Goal: Transaction & Acquisition: Purchase product/service

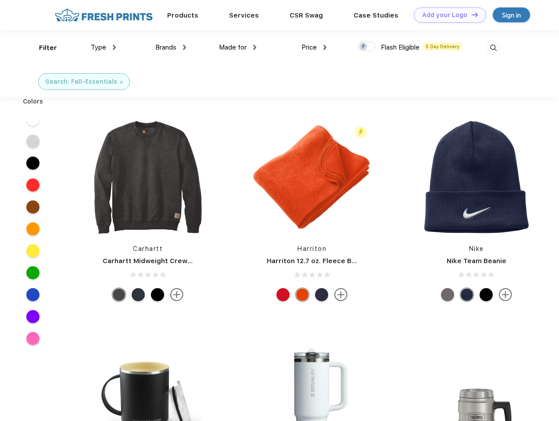
scroll to position [0, 0]
click at [447, 15] on link "Add your Logo Design Tool" at bounding box center [450, 14] width 72 height 15
click at [0, 0] on div "Design Tool" at bounding box center [0, 0] width 0 height 0
click at [471, 14] on link "Add your Logo Design Tool" at bounding box center [450, 14] width 72 height 15
click at [42, 48] on div "Filter" at bounding box center [48, 48] width 18 height 10
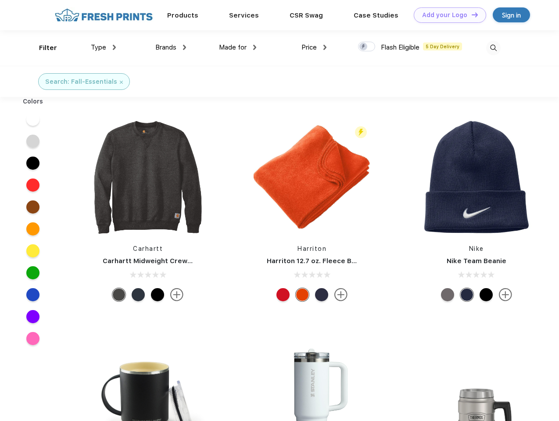
click at [104, 47] on span "Type" at bounding box center [98, 47] width 15 height 8
click at [171, 47] on span "Brands" at bounding box center [165, 47] width 21 height 8
click at [238, 47] on span "Made for" at bounding box center [233, 47] width 28 height 8
click at [314, 47] on span "Price" at bounding box center [309, 47] width 15 height 8
click at [367, 47] on div at bounding box center [366, 47] width 17 height 10
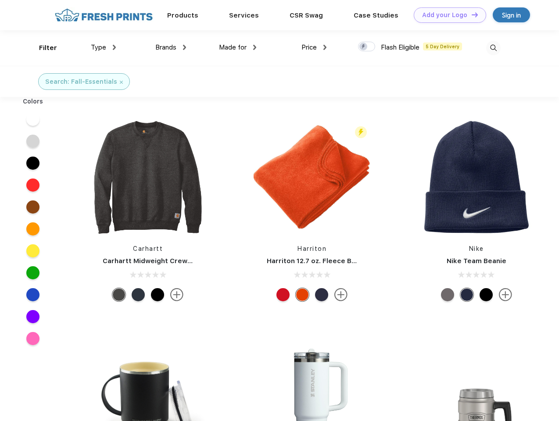
click at [364, 47] on input "checkbox" at bounding box center [361, 44] width 6 height 6
click at [493, 48] on img at bounding box center [493, 48] width 14 height 14
